Goal: Transaction & Acquisition: Obtain resource

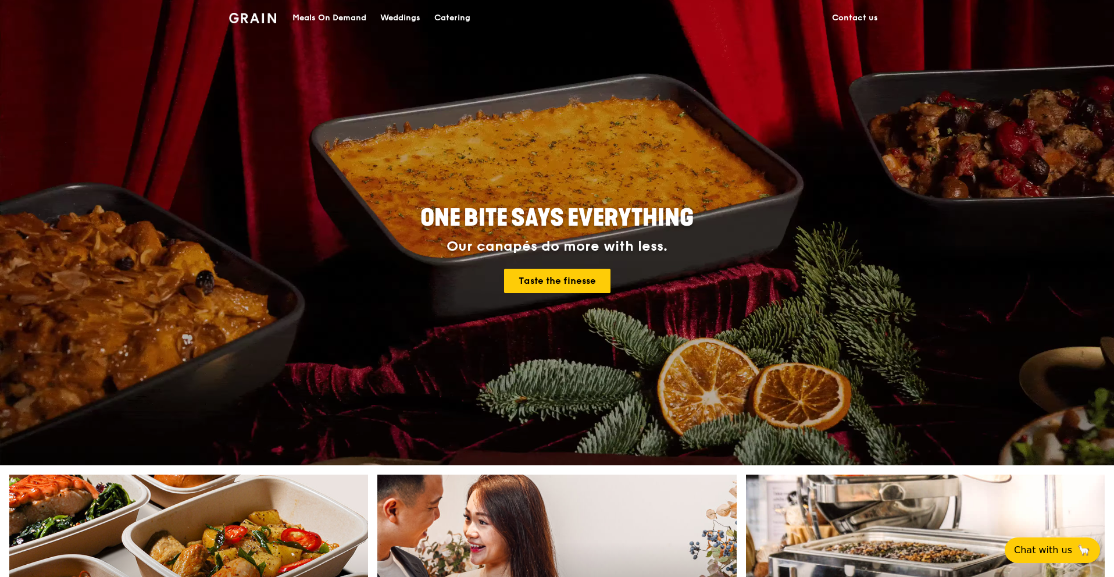
click at [462, 17] on div "Catering" at bounding box center [452, 18] width 36 height 35
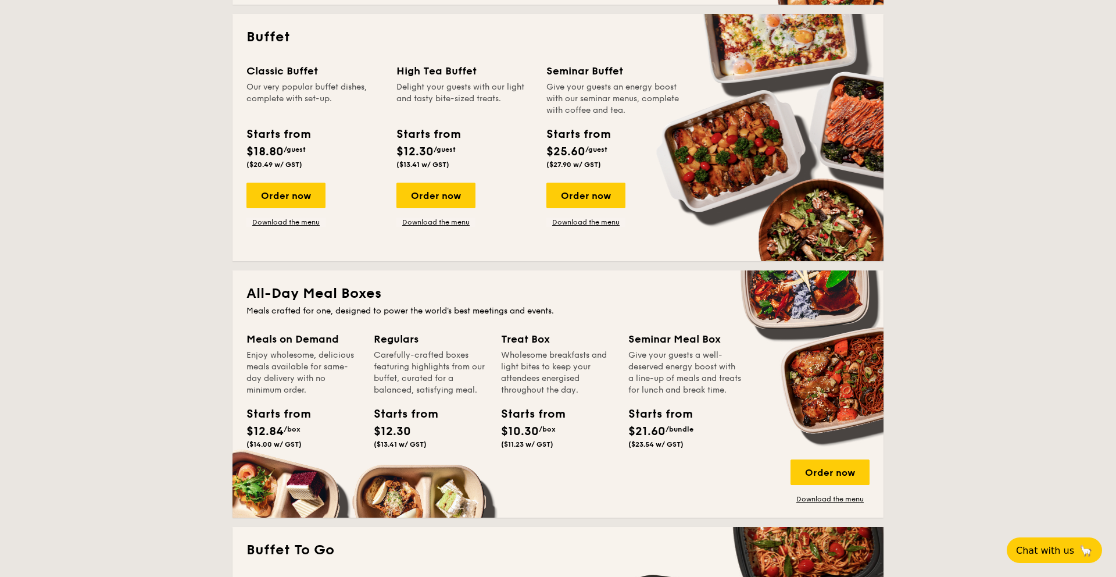
scroll to position [514, 0]
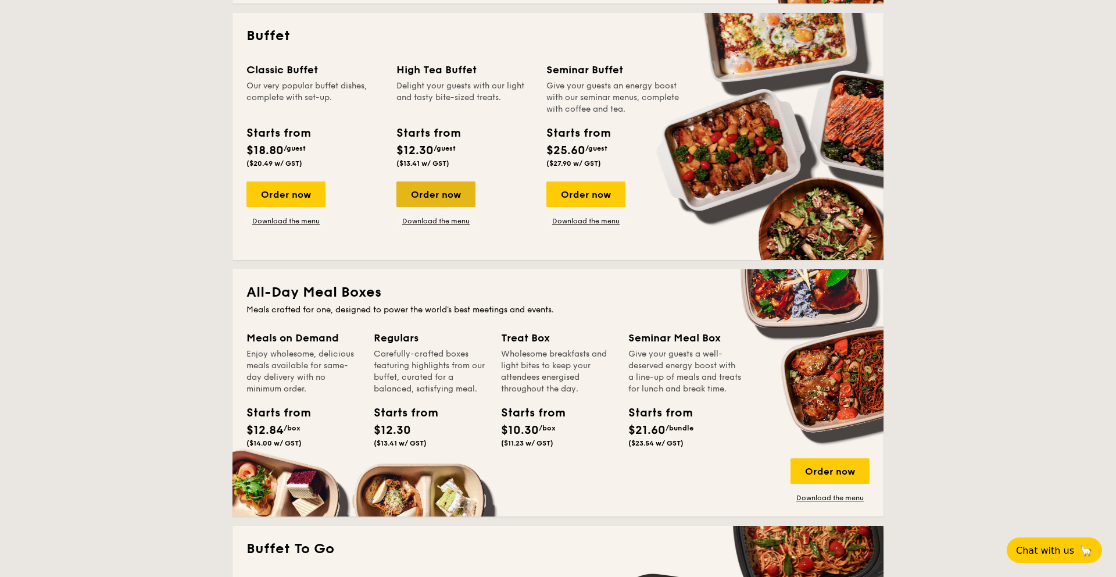
click at [429, 193] on div "Order now" at bounding box center [435, 194] width 79 height 26
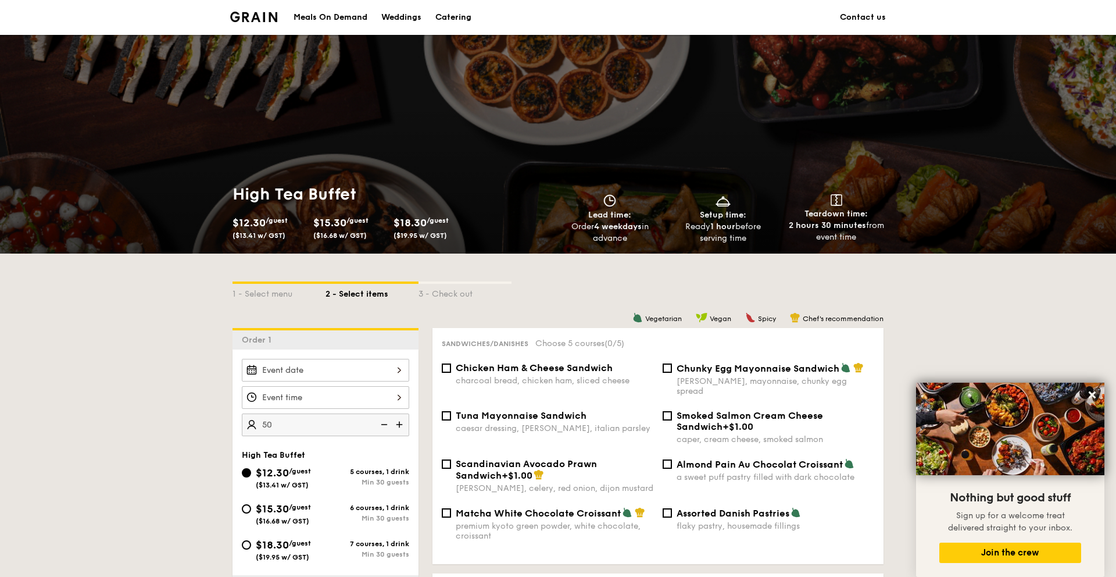
type input "50 guests"
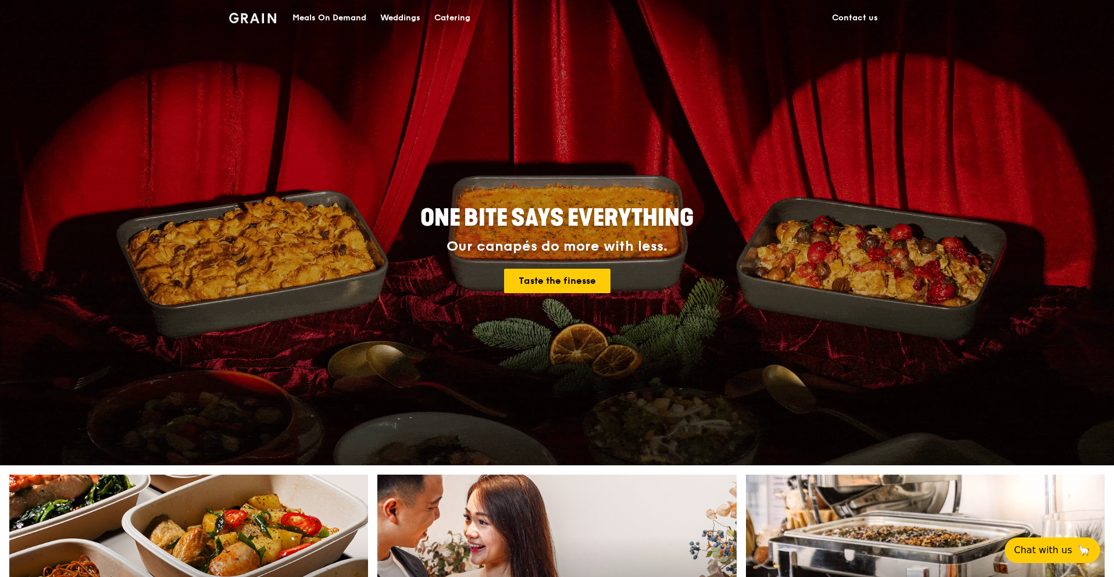
click at [341, 18] on div "Meals On Demand" at bounding box center [329, 18] width 74 height 35
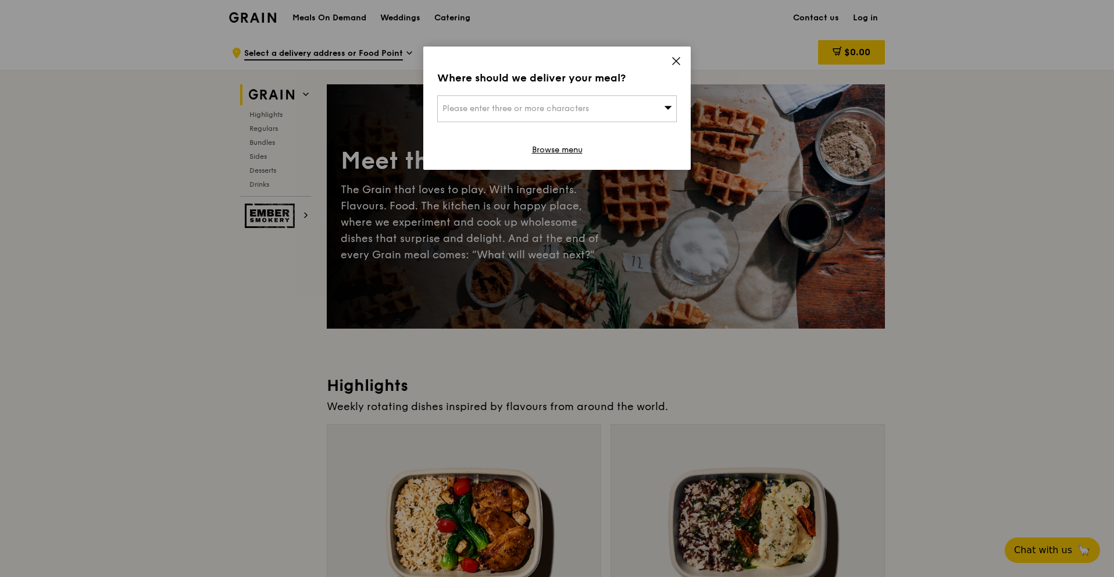
click at [673, 64] on icon at bounding box center [675, 61] width 7 height 7
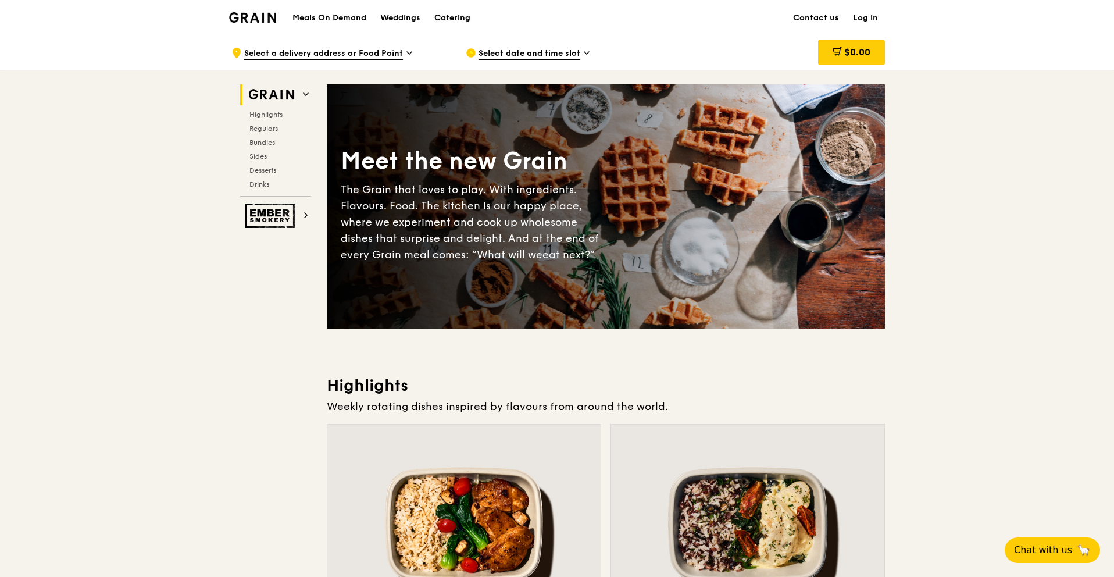
click at [453, 26] on div "Catering" at bounding box center [452, 18] width 36 height 35
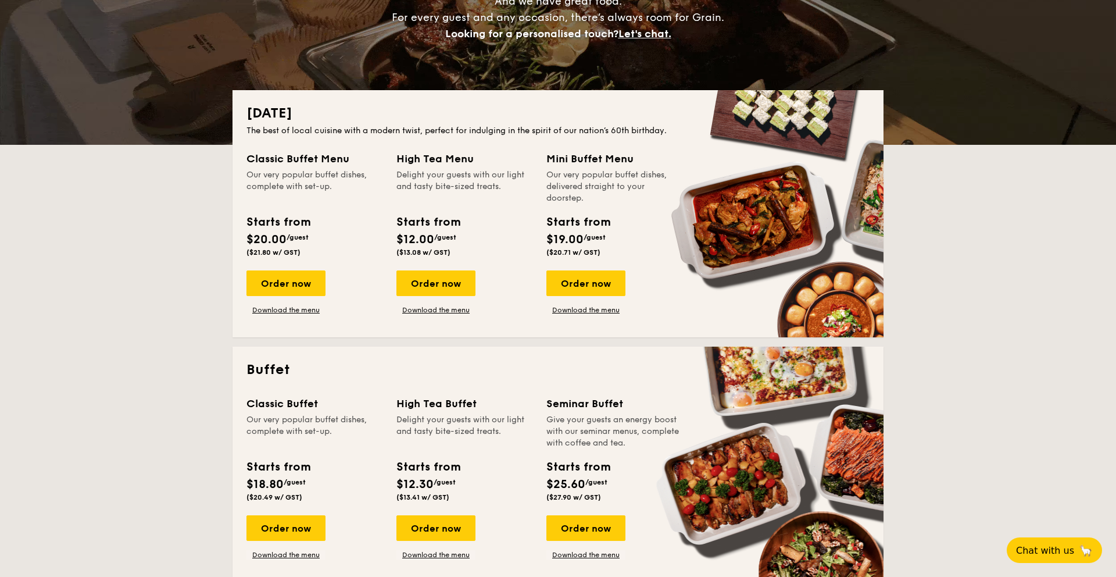
scroll to position [185, 0]
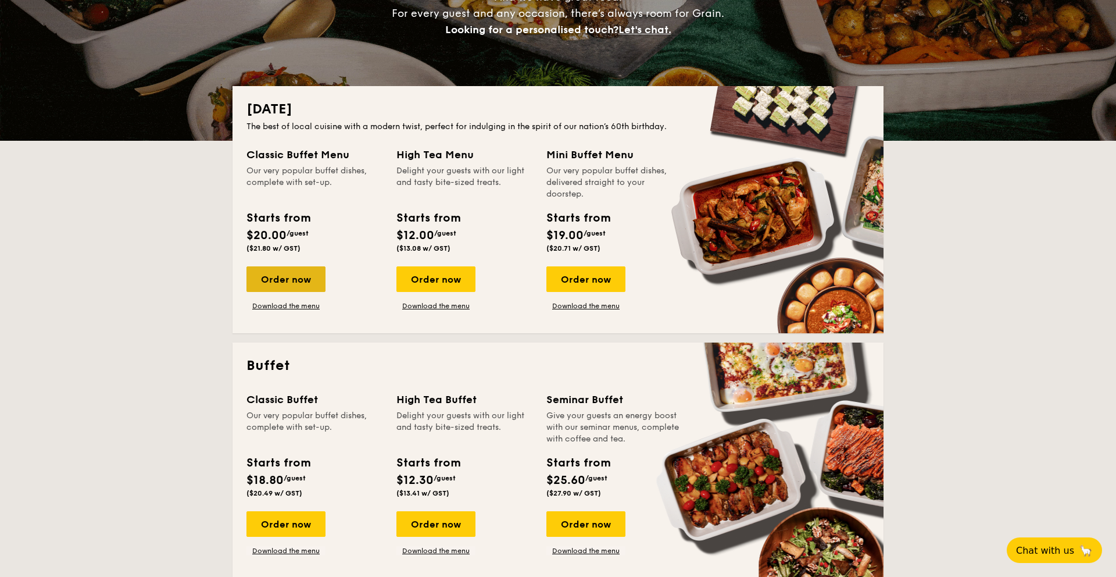
click at [299, 287] on div "Order now" at bounding box center [285, 279] width 79 height 26
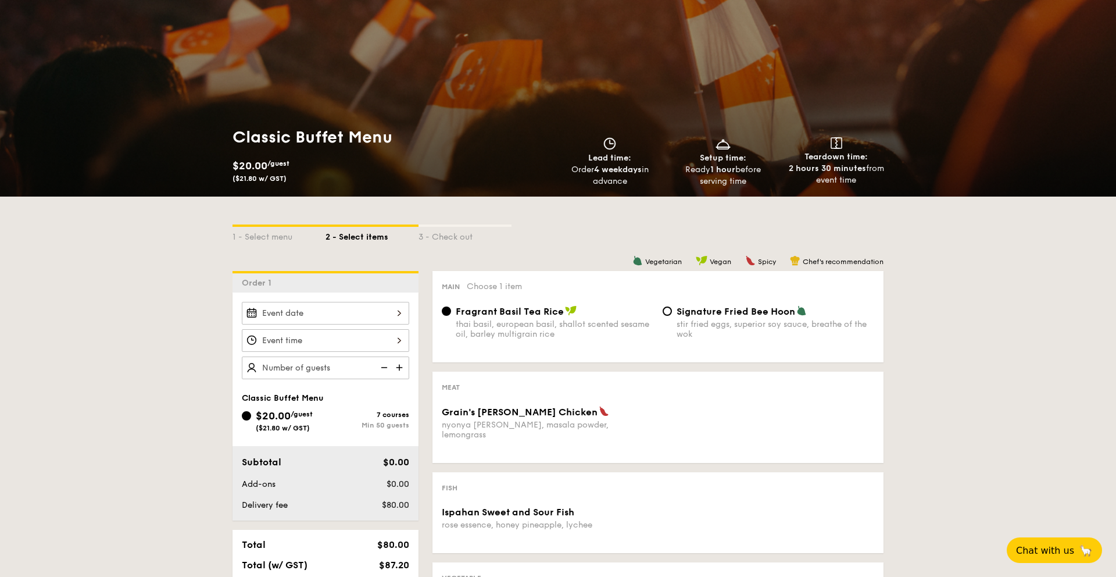
scroll to position [59, 0]
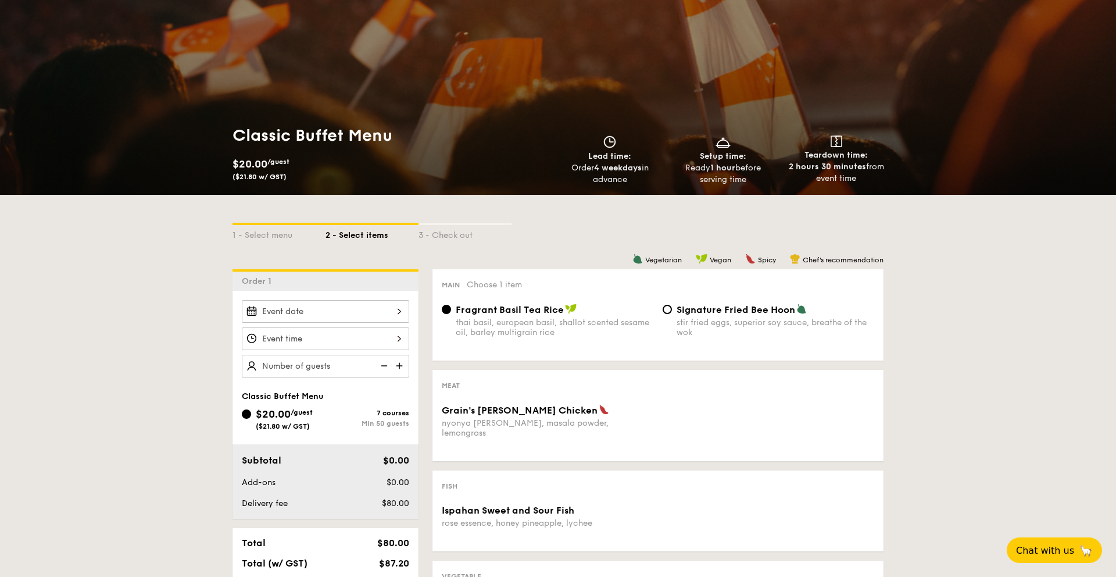
scroll to position [185, 0]
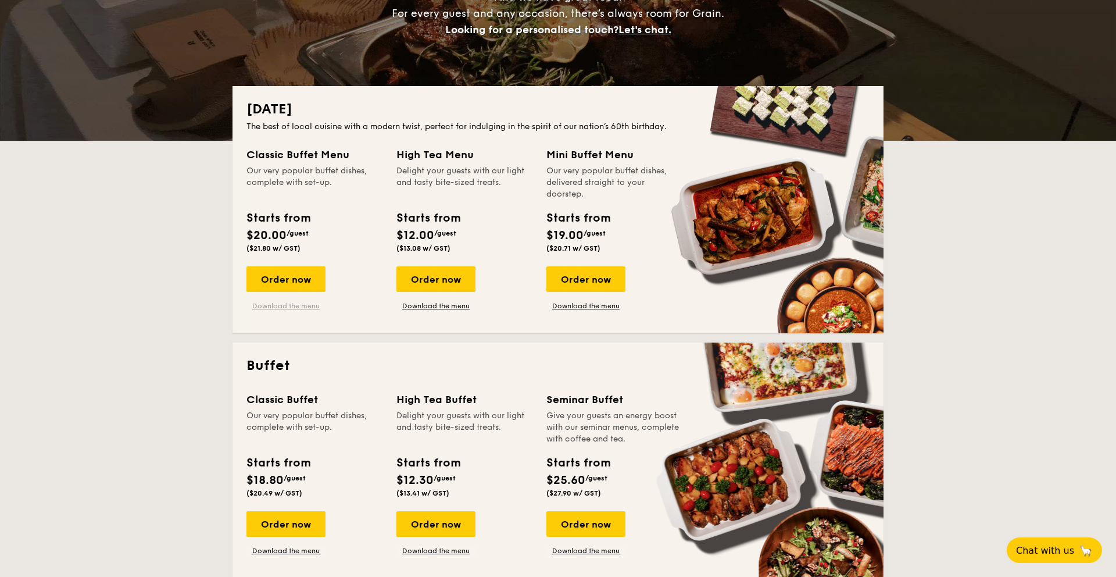
click at [291, 303] on link "Download the menu" at bounding box center [285, 305] width 79 height 9
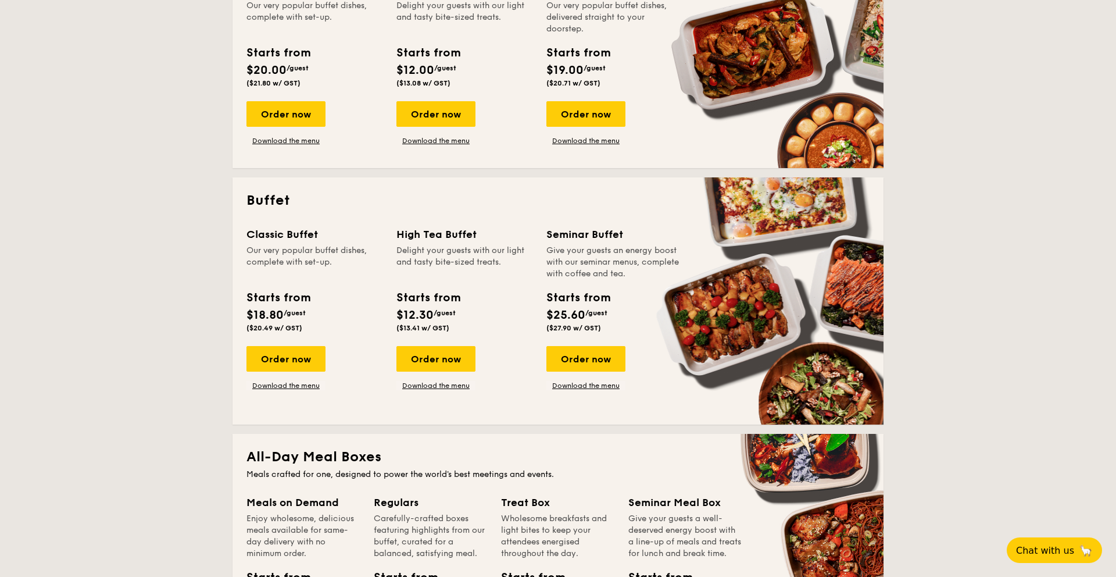
scroll to position [358, 0]
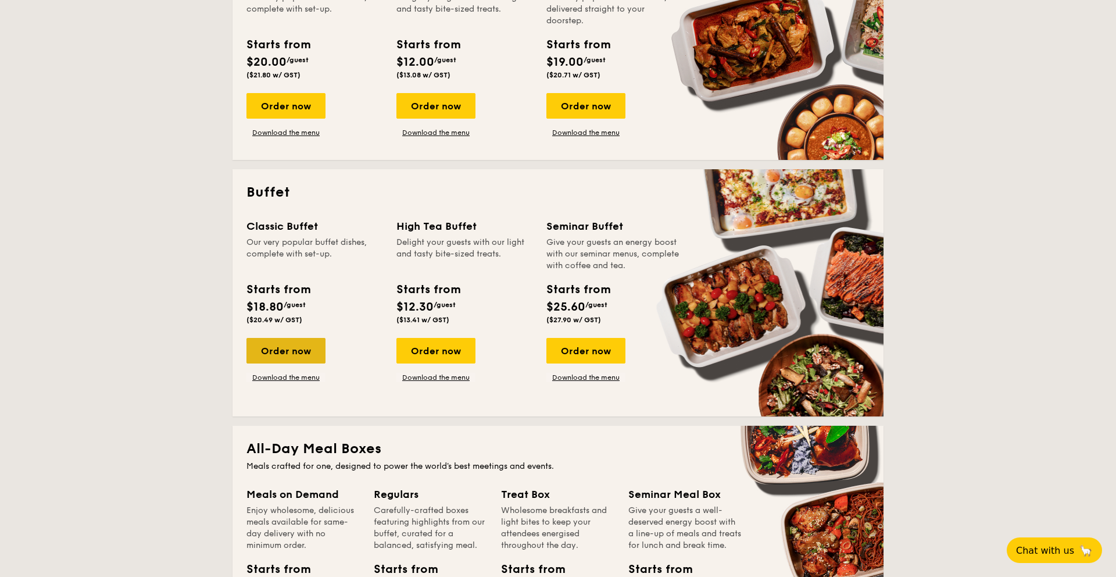
click at [307, 351] on div "Order now" at bounding box center [285, 351] width 79 height 26
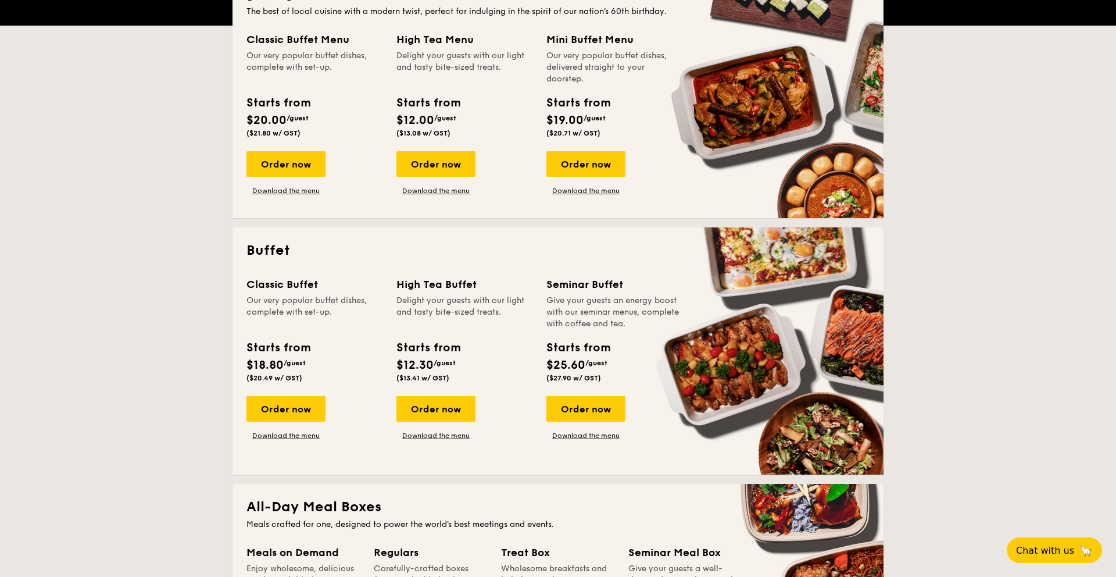
scroll to position [298, 0]
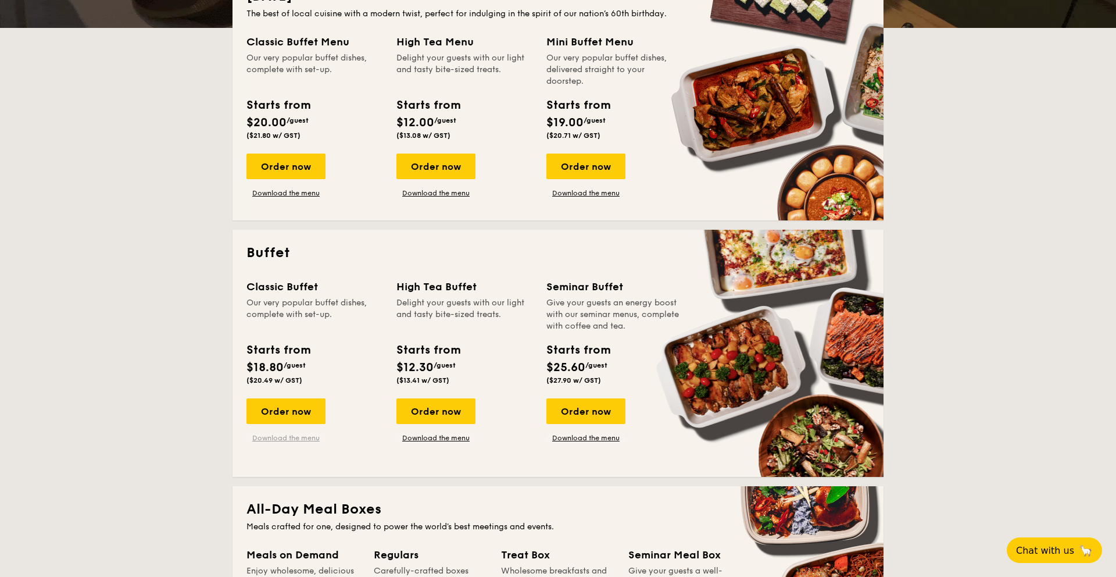
click at [301, 439] on link "Download the menu" at bounding box center [285, 437] width 79 height 9
